Goal: Information Seeking & Learning: Learn about a topic

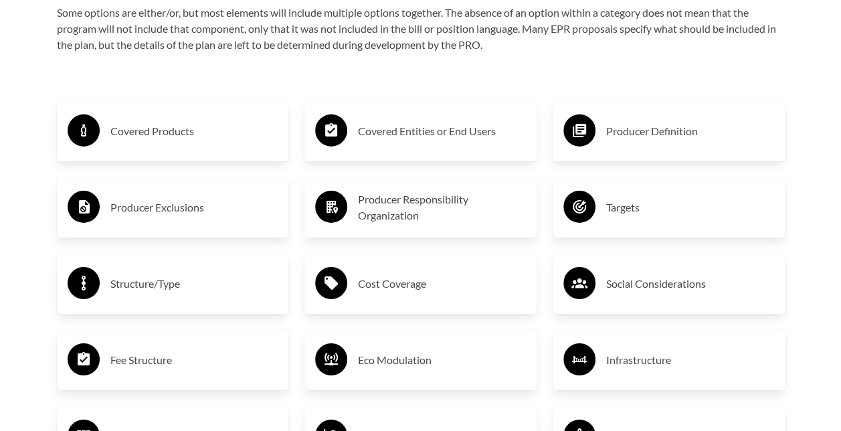
scroll to position [2141, 0]
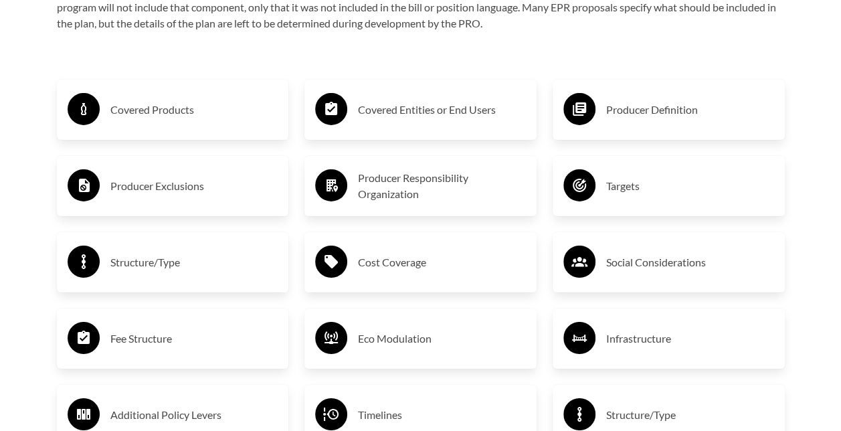
click at [670, 110] on h3 "Producer Definition" at bounding box center [690, 109] width 168 height 21
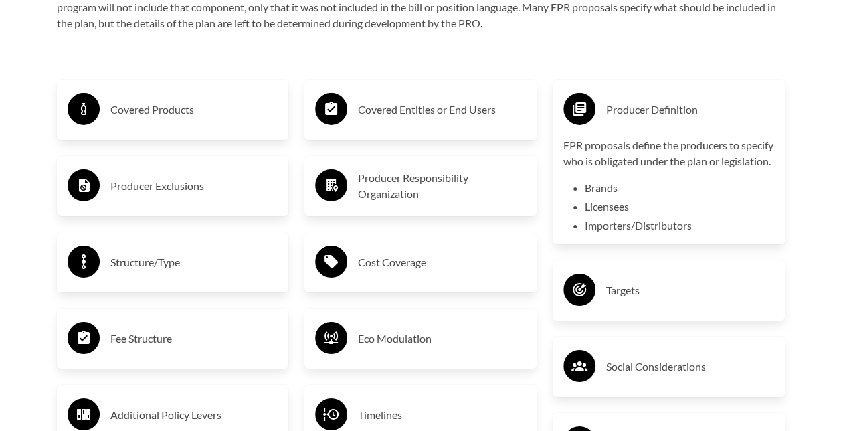
click at [144, 110] on h3 "Covered Products" at bounding box center [194, 109] width 168 height 21
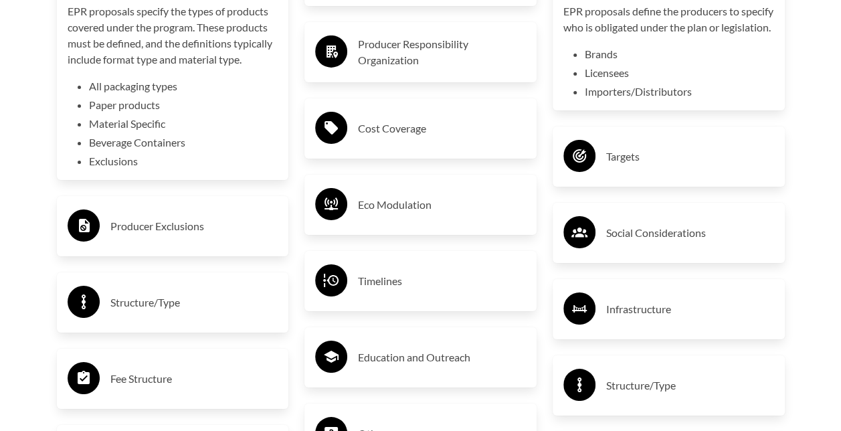
scroll to position [2341, 0]
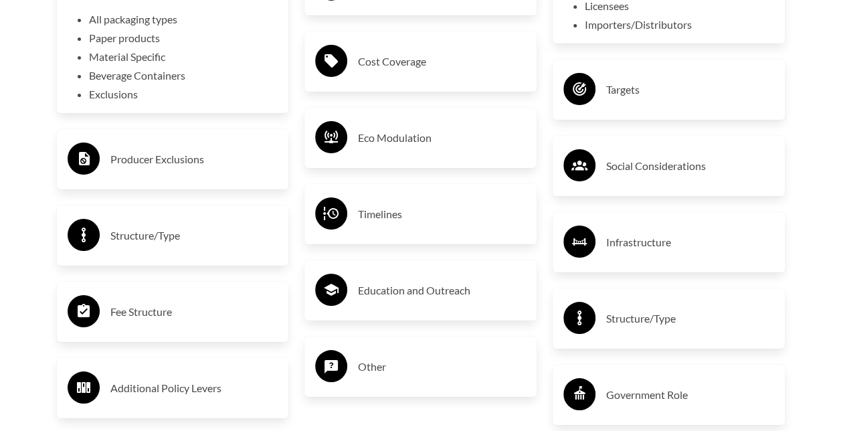
click at [385, 140] on h3 "Eco Modulation" at bounding box center [442, 137] width 168 height 21
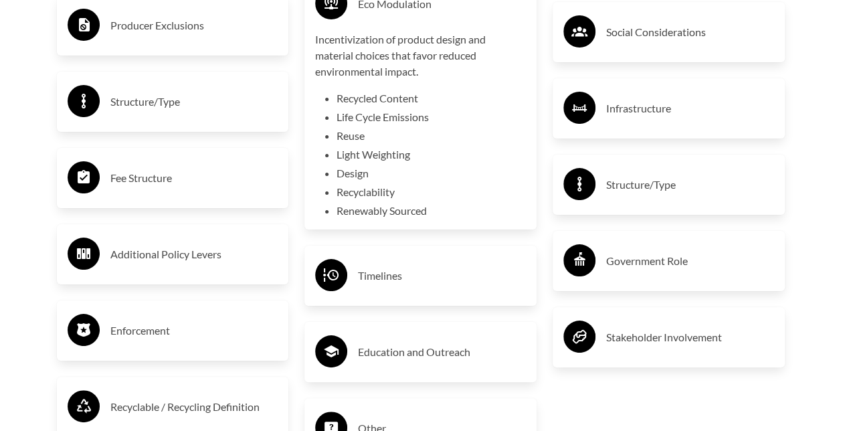
scroll to position [2542, 0]
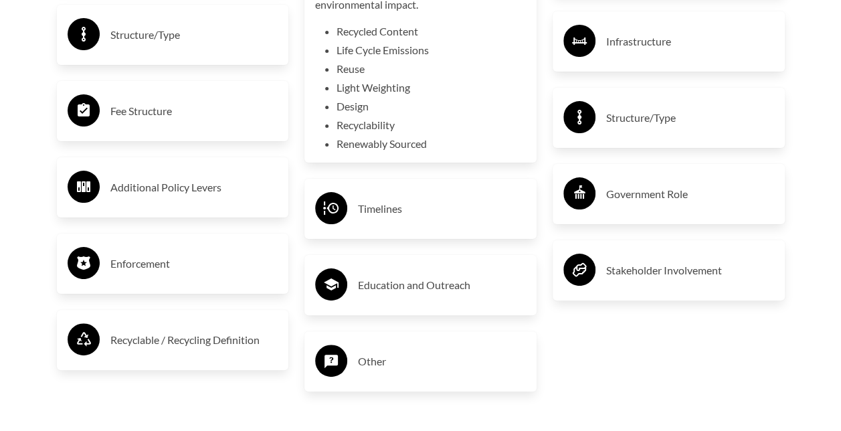
drag, startPoint x: 140, startPoint y: 342, endPoint x: 153, endPoint y: 338, distance: 13.3
click at [140, 342] on h3 "Recyclable / Recycling Definition" at bounding box center [194, 339] width 168 height 21
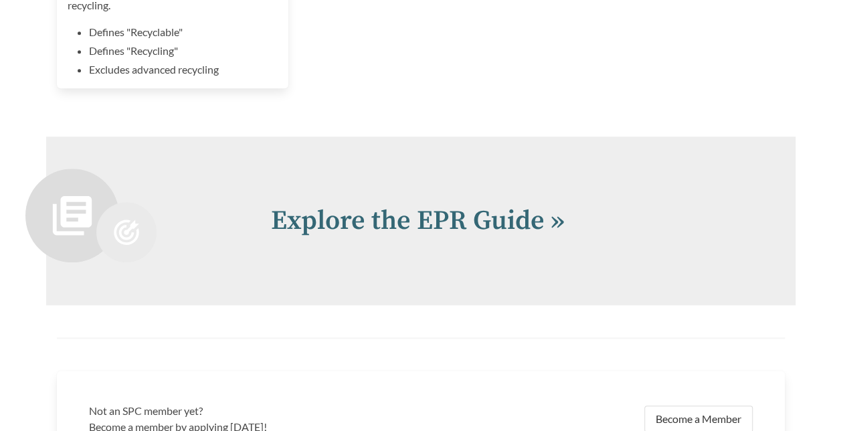
scroll to position [2977, 0]
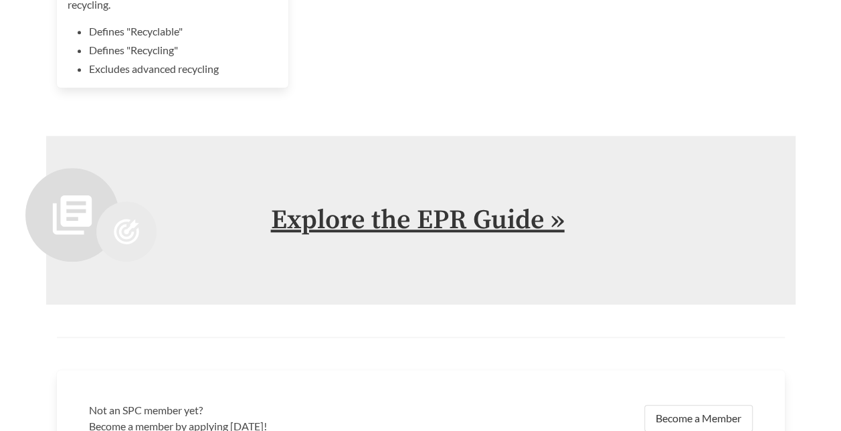
click at [432, 224] on link "Explore the EPR Guide »" at bounding box center [418, 219] width 294 height 33
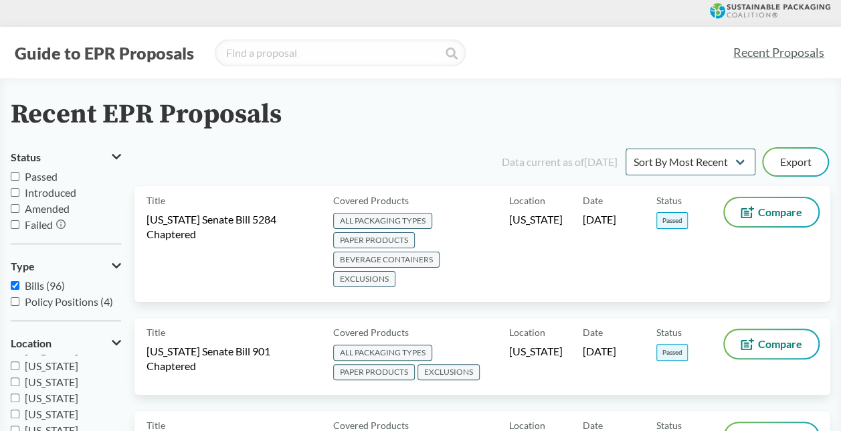
scroll to position [201, 0]
click at [36, 401] on span "[US_STATE]" at bounding box center [52, 402] width 54 height 13
click at [19, 401] on input "[US_STATE]" at bounding box center [15, 402] width 9 height 9
checkbox input "true"
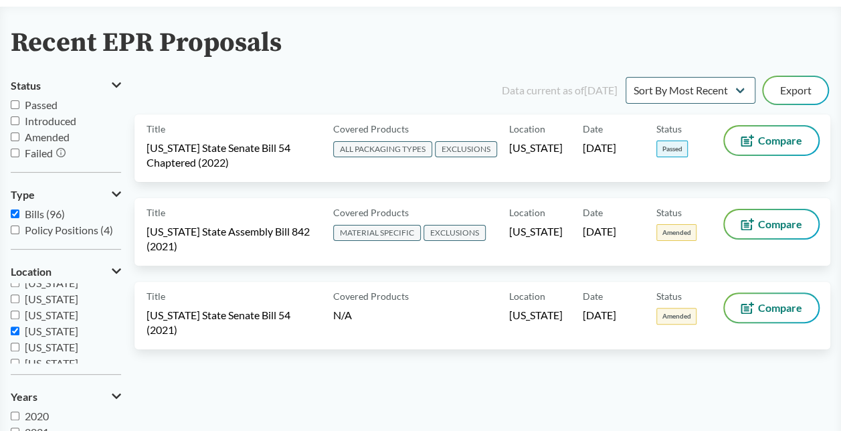
scroll to position [67, 0]
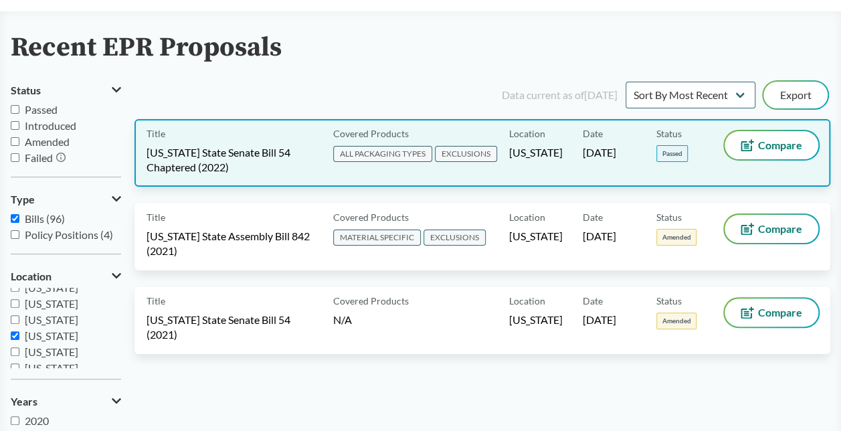
click at [611, 161] on div "Date [DATE]" at bounding box center [620, 152] width 74 height 43
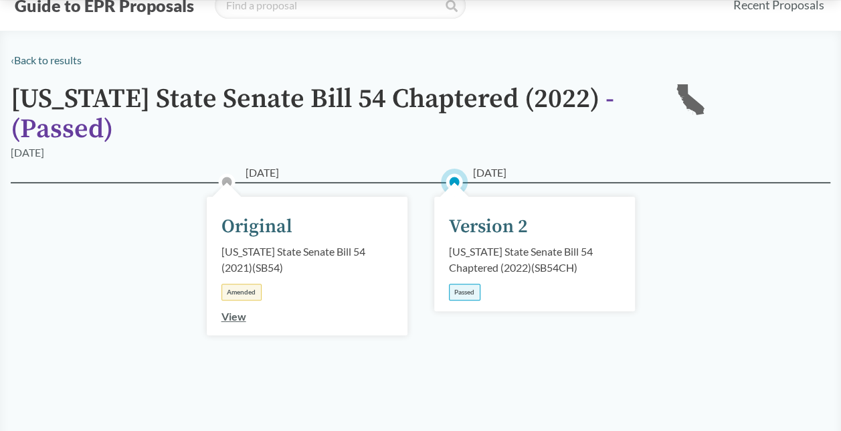
scroll to position [67, 0]
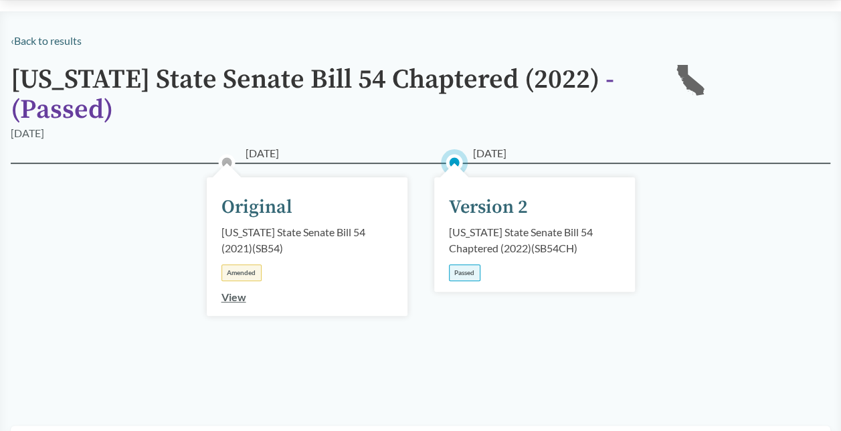
click at [490, 240] on div "[US_STATE] State Senate Bill 54 Chaptered (2022) ( SB54CH )" at bounding box center [534, 240] width 171 height 32
click at [490, 213] on div "Version 2" at bounding box center [488, 207] width 79 height 28
click at [470, 269] on div "Passed" at bounding box center [464, 272] width 31 height 17
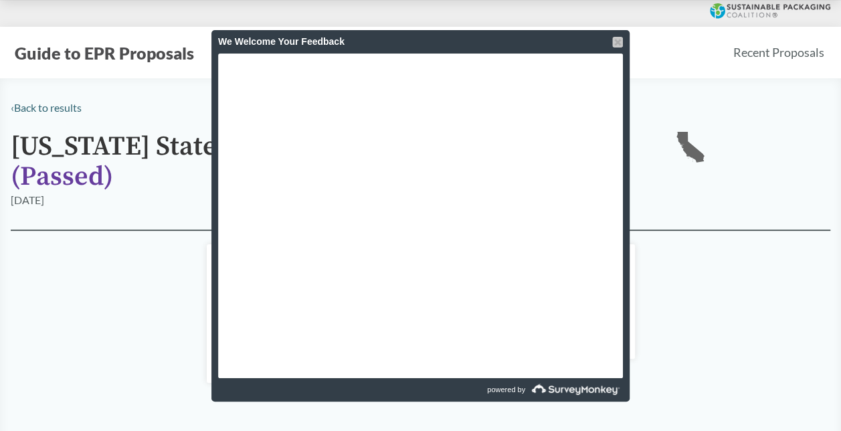
click at [616, 39] on div at bounding box center [617, 42] width 11 height 11
